Goal: Transaction & Acquisition: Purchase product/service

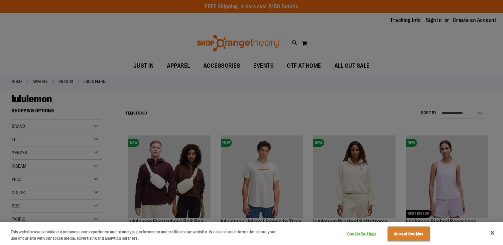
click at [422, 232] on button "Accept Cookies" at bounding box center [409, 235] width 42 height 14
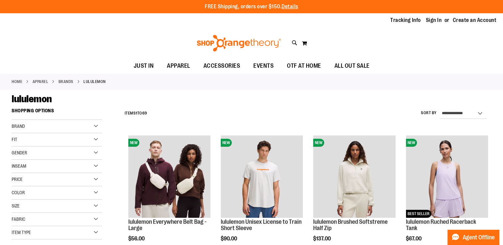
click at [96, 153] on div "Gender" at bounding box center [57, 153] width 90 height 13
click at [15, 172] on link "Women 49 items" at bounding box center [53, 173] width 87 height 7
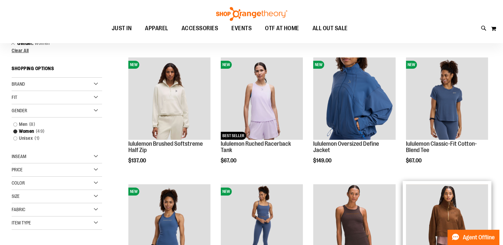
scroll to position [72, 0]
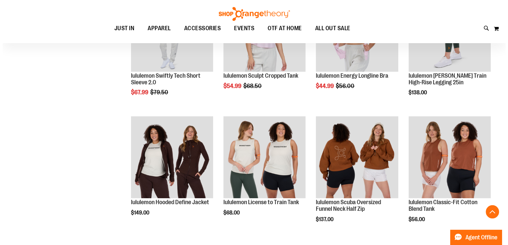
scroll to position [537, 0]
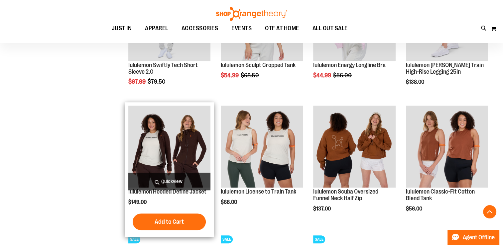
click at [177, 179] on span "Quickview" at bounding box center [169, 182] width 82 height 18
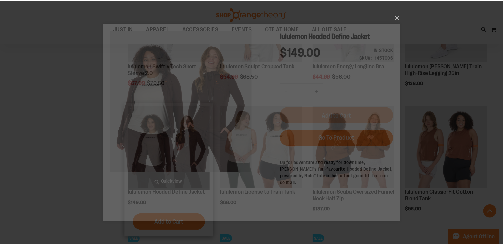
scroll to position [0, 0]
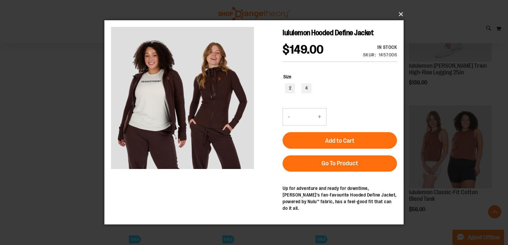
click at [402, 15] on button "×" at bounding box center [255, 14] width 299 height 15
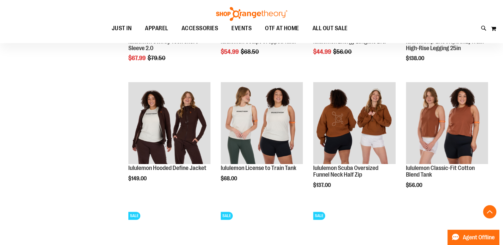
scroll to position [604, 0]
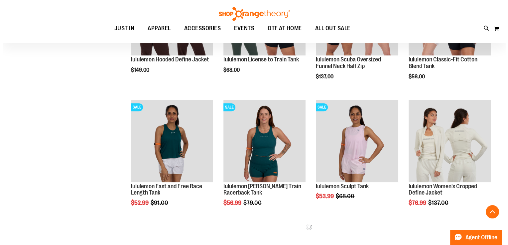
scroll to position [670, 0]
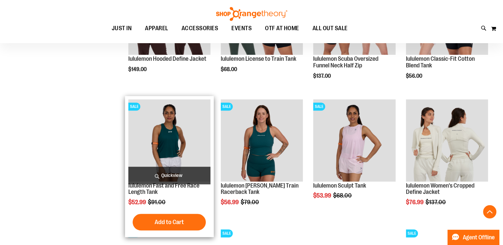
click at [164, 175] on span "Quickview" at bounding box center [169, 176] width 82 height 18
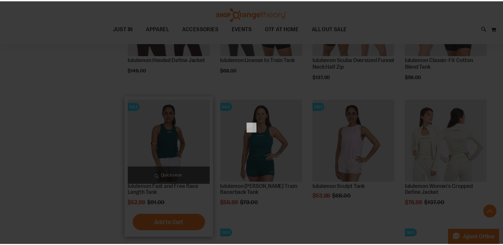
scroll to position [0, 0]
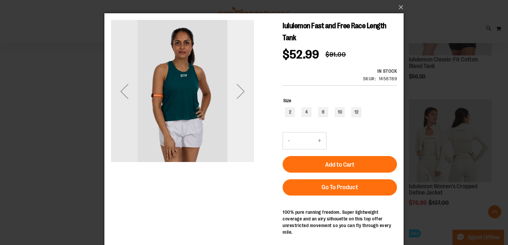
click at [239, 93] on div "Next" at bounding box center [241, 91] width 27 height 27
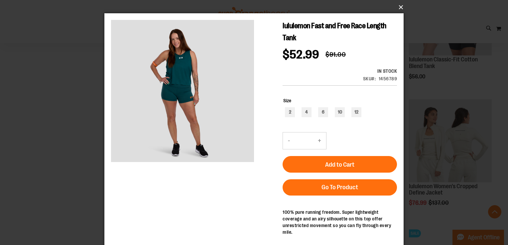
click at [402, 7] on button "×" at bounding box center [255, 7] width 299 height 15
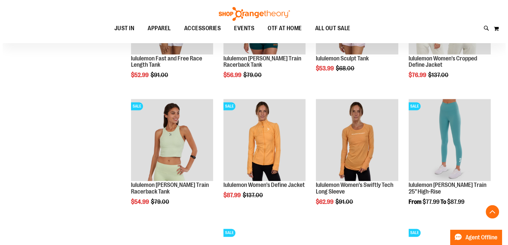
scroll to position [803, 0]
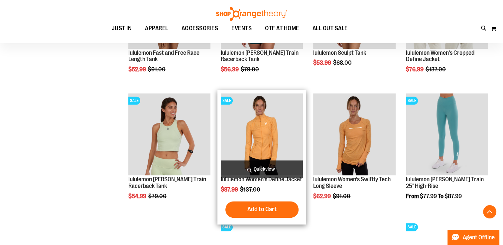
click at [279, 167] on span "Quickview" at bounding box center [262, 170] width 82 height 18
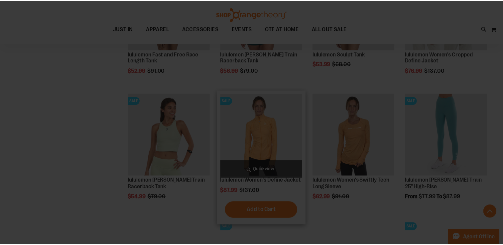
scroll to position [0, 0]
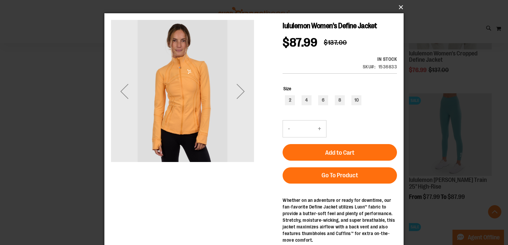
click at [401, 6] on button "×" at bounding box center [255, 7] width 299 height 15
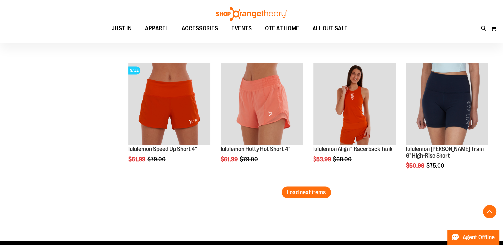
scroll to position [1103, 0]
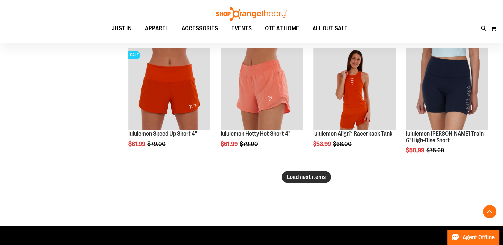
click at [304, 179] on span "Load next items" at bounding box center [306, 177] width 39 height 7
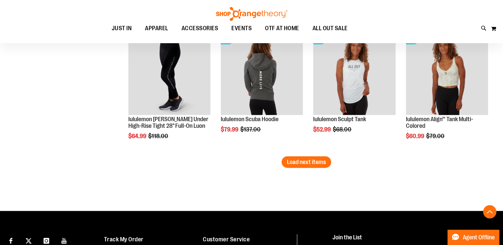
scroll to position [1502, 0]
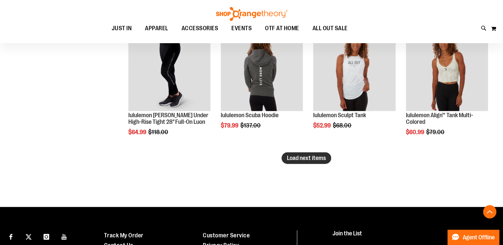
click at [298, 155] on span "Load next items" at bounding box center [306, 158] width 39 height 7
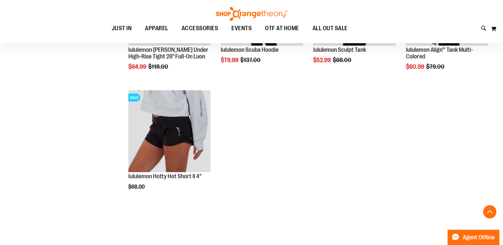
scroll to position [1568, 0]
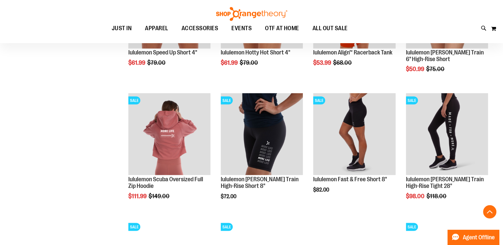
scroll to position [1103, 0]
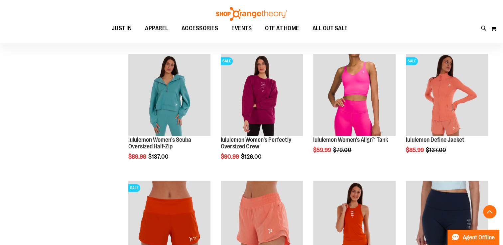
scroll to position [837, 0]
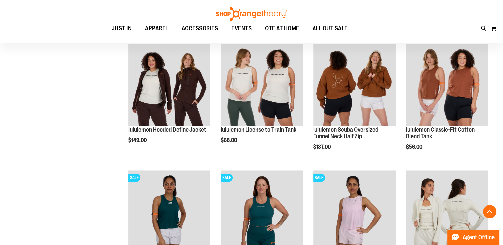
scroll to position [504, 0]
